Goal: Register for event/course

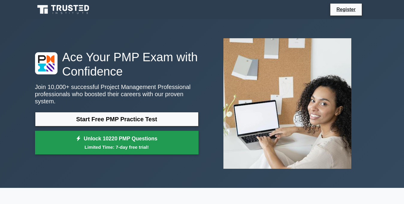
click at [137, 140] on link "Unlock 10220 PMP Questions Limited Time: 7-day free trial!" at bounding box center [116, 143] width 163 height 24
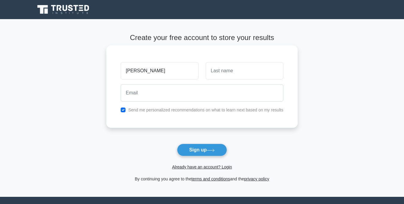
type input "[PERSON_NAME]"
click at [235, 75] on input "text" at bounding box center [243, 70] width 77 height 17
type input "AWUOR"
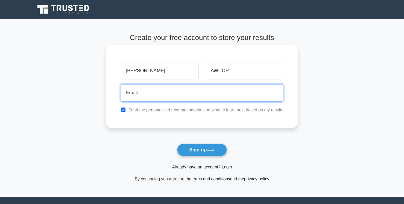
click at [227, 94] on input "email" at bounding box center [202, 92] width 162 height 17
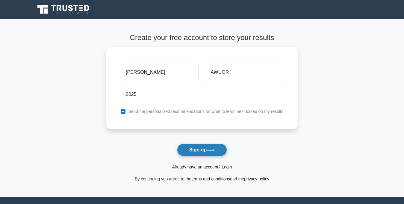
click at [214, 150] on icon at bounding box center [210, 150] width 7 height 3
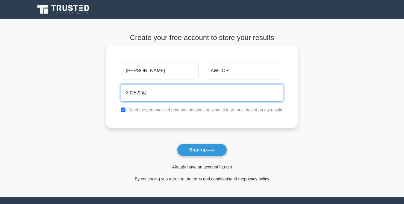
click at [141, 94] on input "202522@" at bounding box center [202, 92] width 162 height 17
click at [147, 94] on input "2025@" at bounding box center [202, 92] width 162 height 17
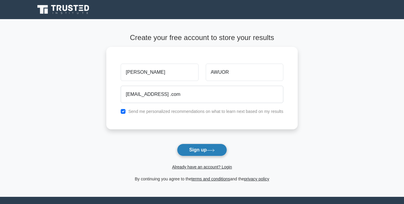
click at [194, 149] on button "Sign up" at bounding box center [202, 150] width 50 height 13
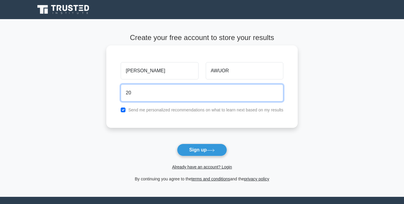
type input "2"
click at [177, 144] on button "Sign up" at bounding box center [202, 150] width 50 height 13
click at [166, 93] on input "vickodhis22222222@" at bounding box center [202, 92] width 162 height 17
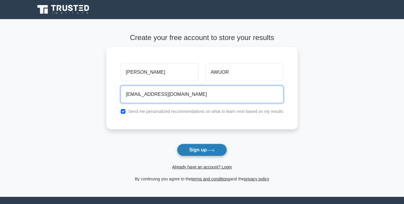
type input "[EMAIL_ADDRESS][DOMAIN_NAME]"
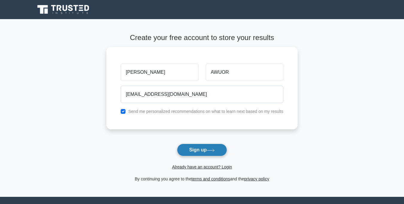
click at [193, 148] on button "Sign up" at bounding box center [202, 150] width 50 height 13
